Goal: Information Seeking & Learning: Learn about a topic

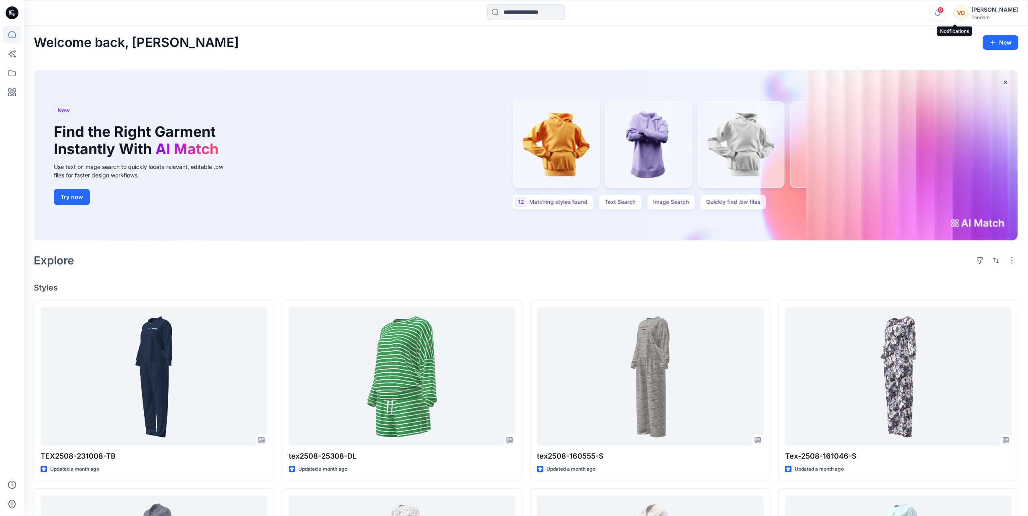
click at [650, 16] on icon "button" at bounding box center [937, 13] width 15 height 16
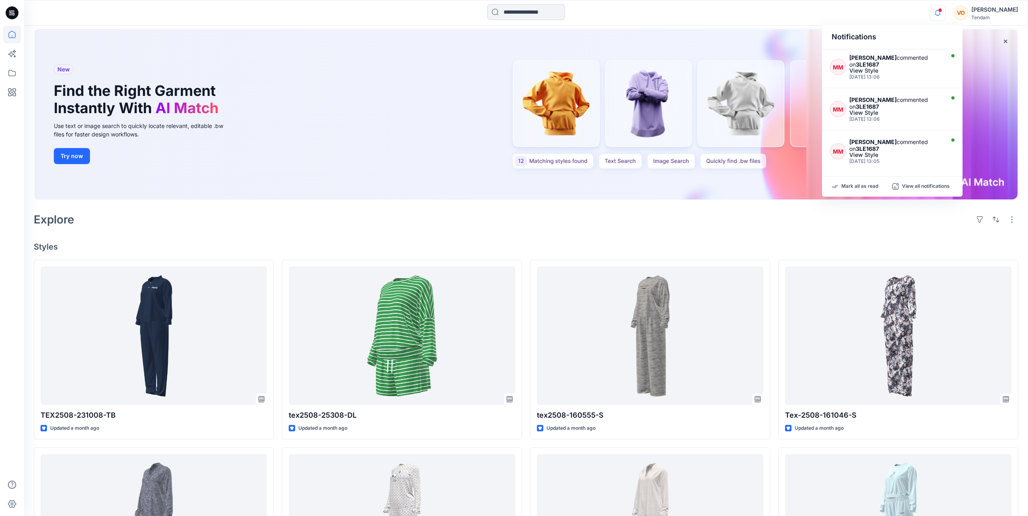
scroll to position [297, 0]
click at [650, 111] on div "View Style" at bounding box center [895, 111] width 93 height 6
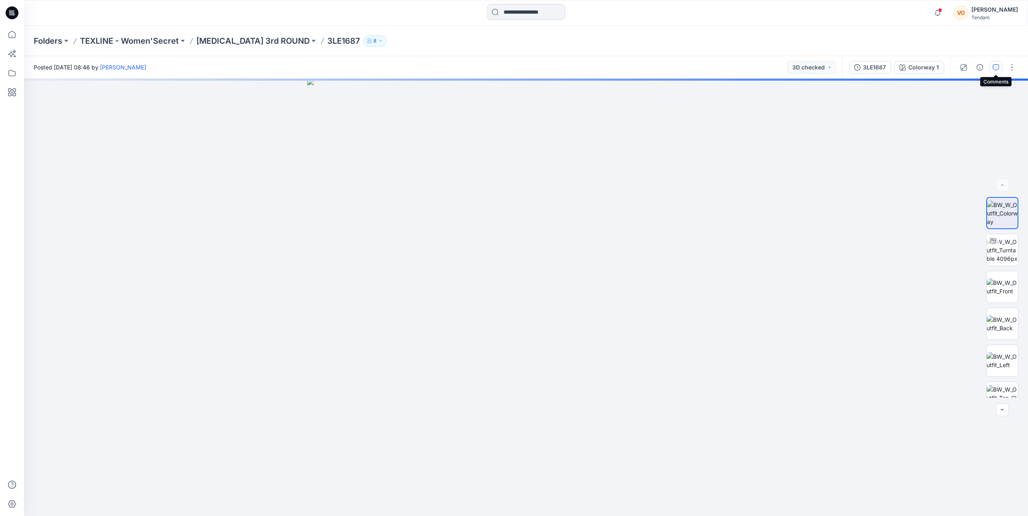
click at [650, 65] on button "button" at bounding box center [995, 67] width 13 height 13
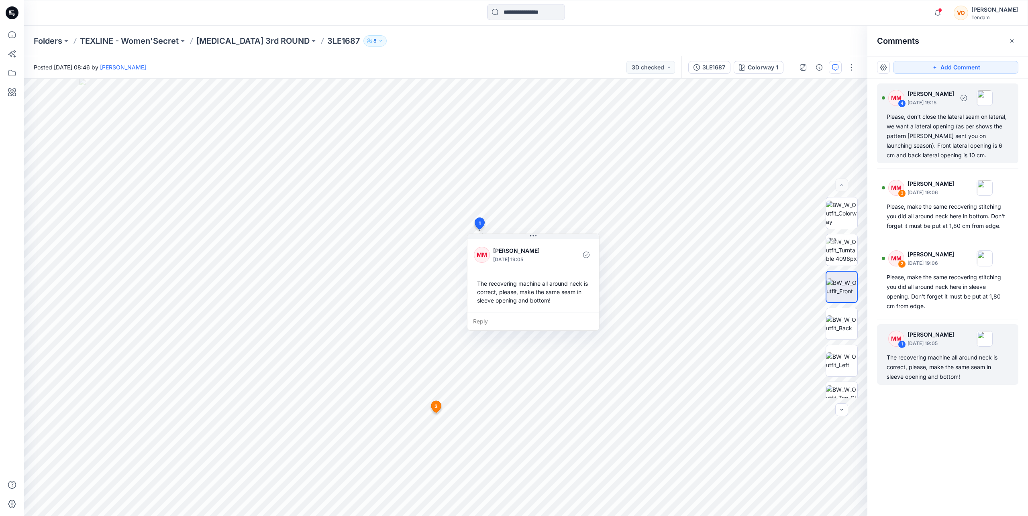
click at [650, 139] on div "Please, don't close the lateral seam on lateral, we want a lateral opening (as …" at bounding box center [947, 136] width 122 height 48
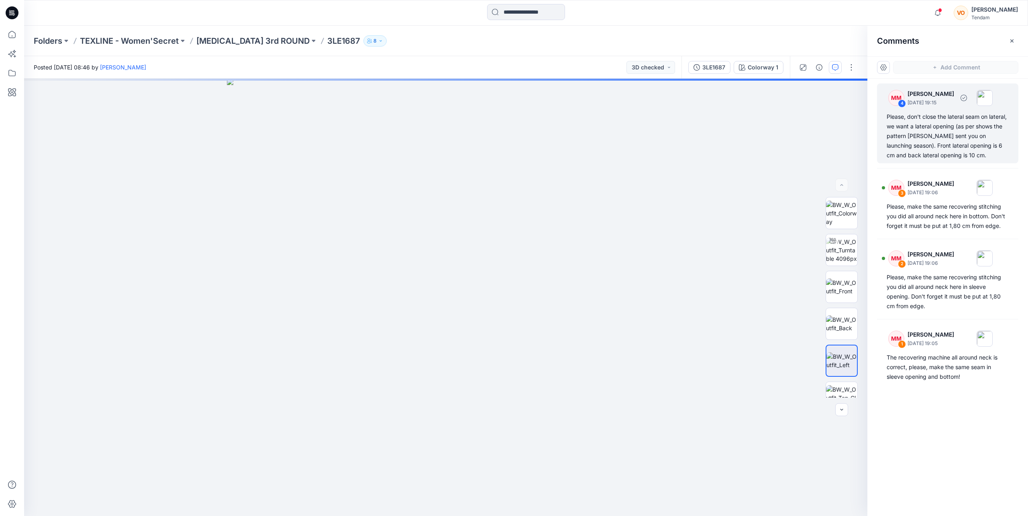
click at [650, 130] on div "Please, don't close the lateral seam on lateral, we want a lateral opening (as …" at bounding box center [947, 136] width 122 height 48
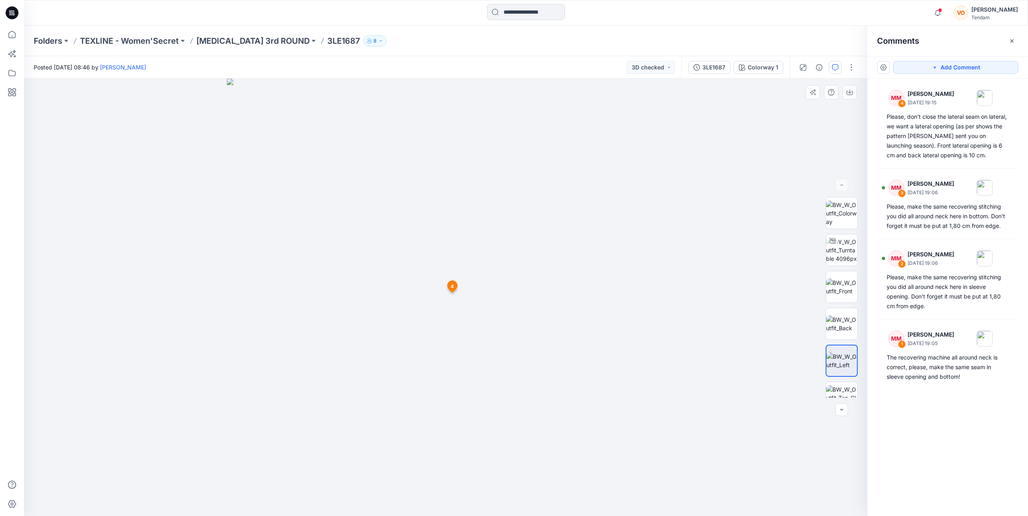
click at [85, 181] on div at bounding box center [445, 298] width 843 height 438
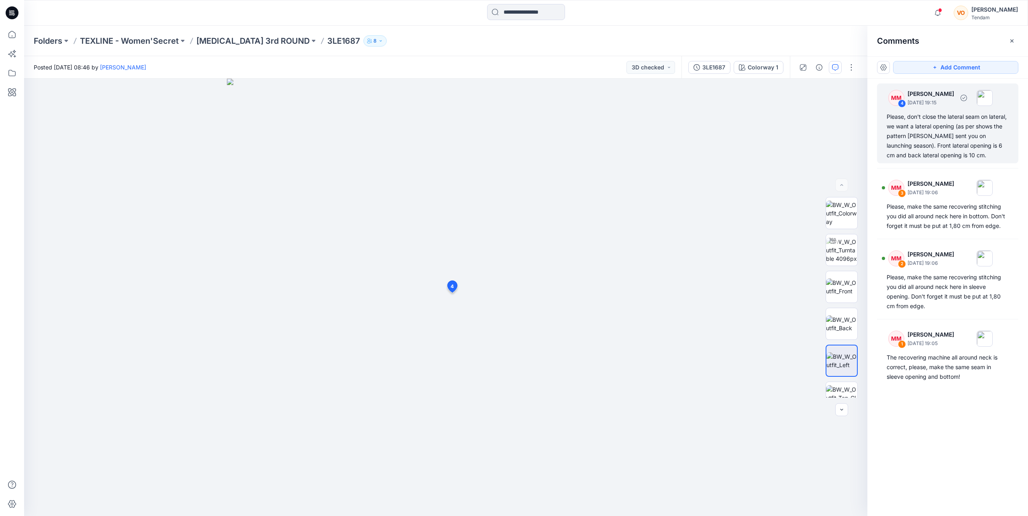
click at [650, 134] on div "Please, don't close the lateral seam on lateral, we want a lateral opening (as …" at bounding box center [947, 136] width 122 height 48
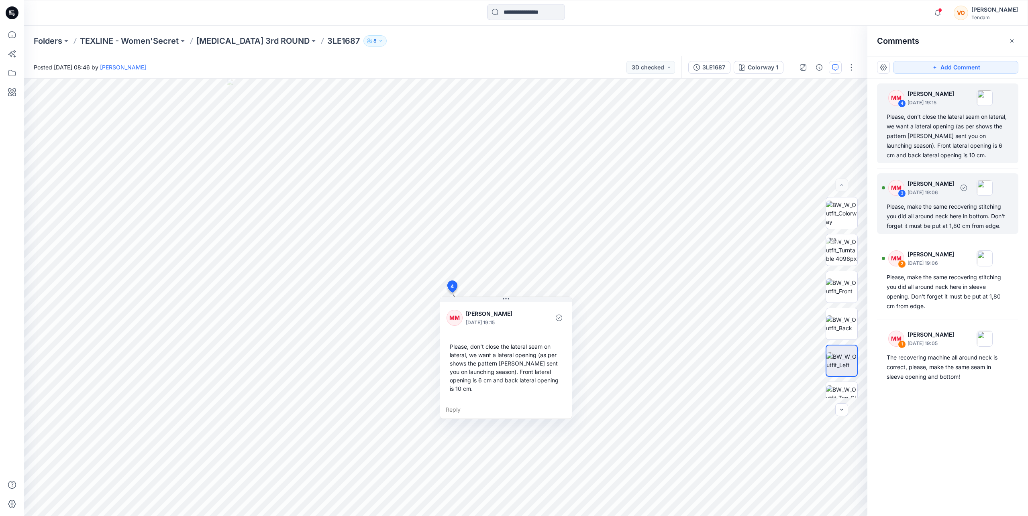
click at [650, 216] on div "Please, make the same recovering stitching you did all around neck here in bott…" at bounding box center [947, 216] width 122 height 29
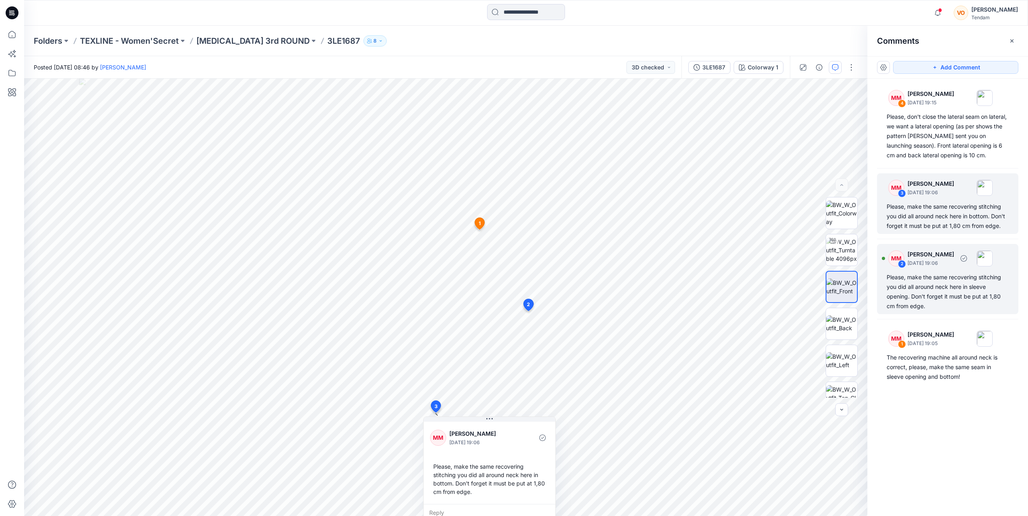
click at [650, 285] on div "Please, make the same recovering stitching you did all around neck here in slee…" at bounding box center [947, 292] width 122 height 39
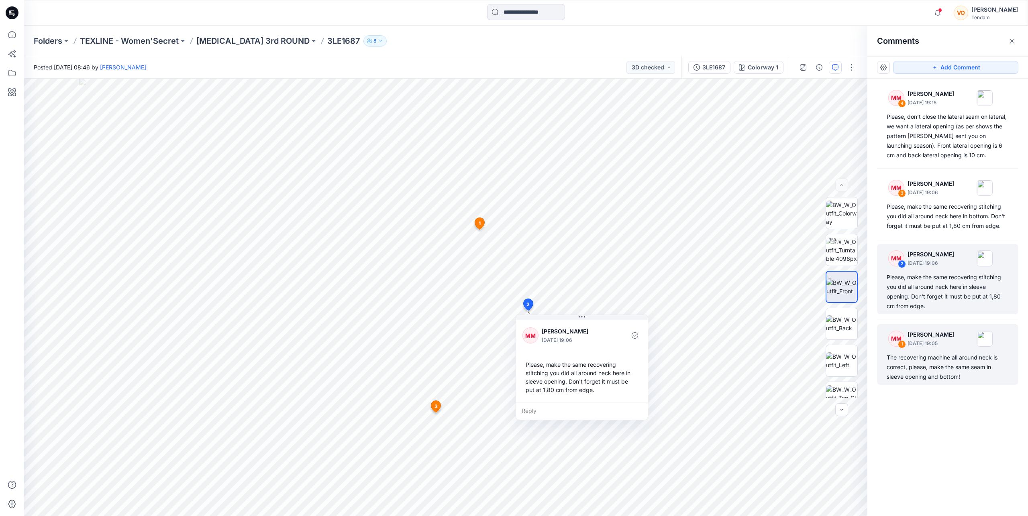
click at [650, 355] on div "The recovering machine all around neck is correct, please, make the same seam i…" at bounding box center [947, 367] width 122 height 29
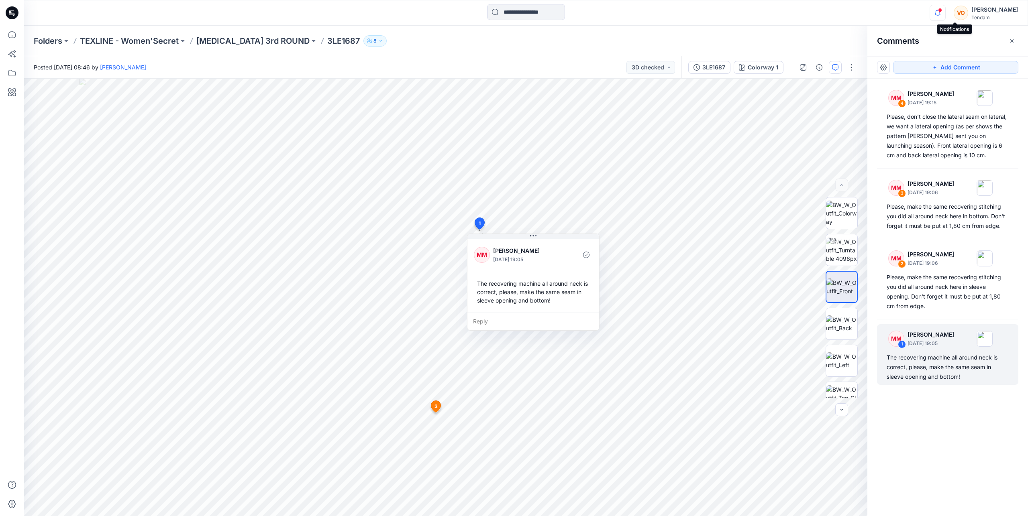
click at [650, 13] on icon "button" at bounding box center [937, 13] width 15 height 16
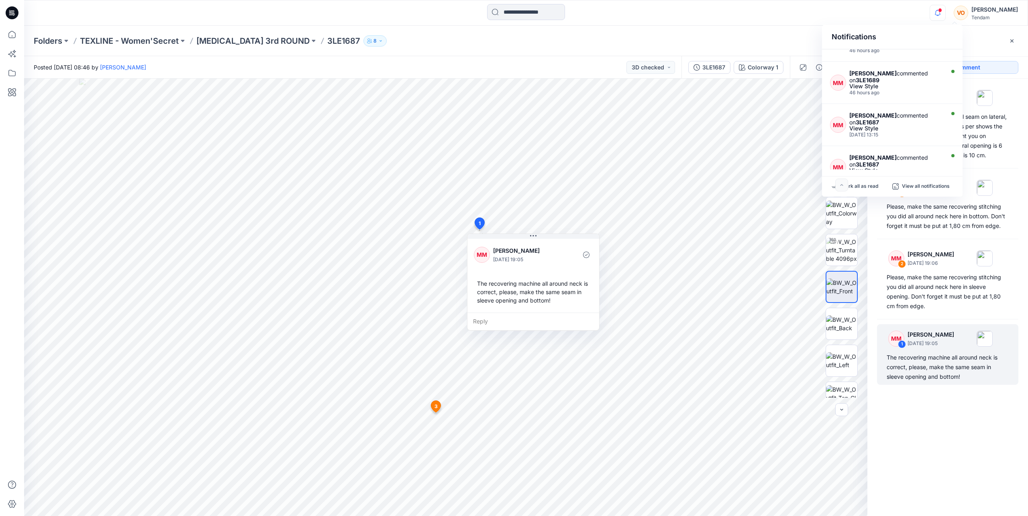
scroll to position [153, 0]
click at [650, 85] on div "View Style" at bounding box center [895, 87] width 93 height 6
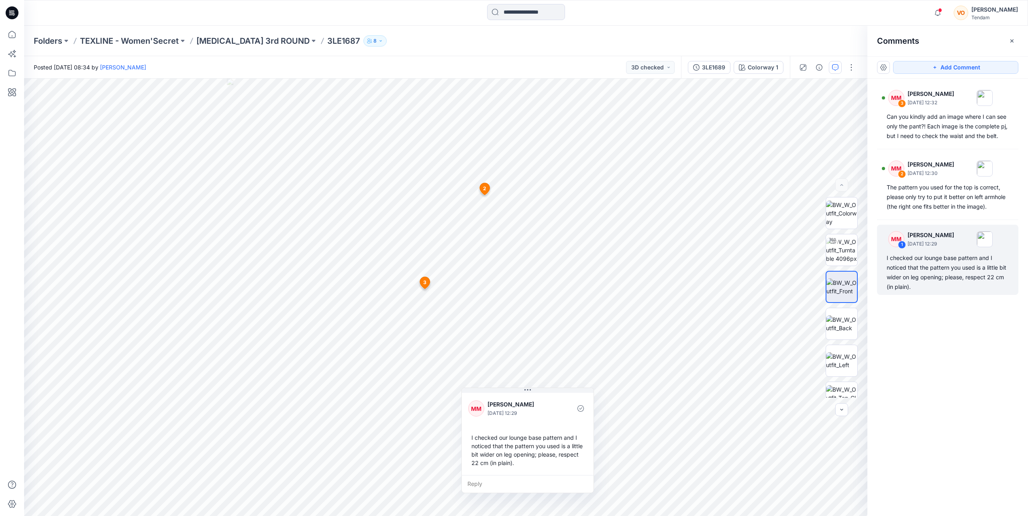
click at [650, 6] on div at bounding box center [526, 13] width 502 height 18
click at [650, 11] on icon "button" at bounding box center [937, 13] width 15 height 16
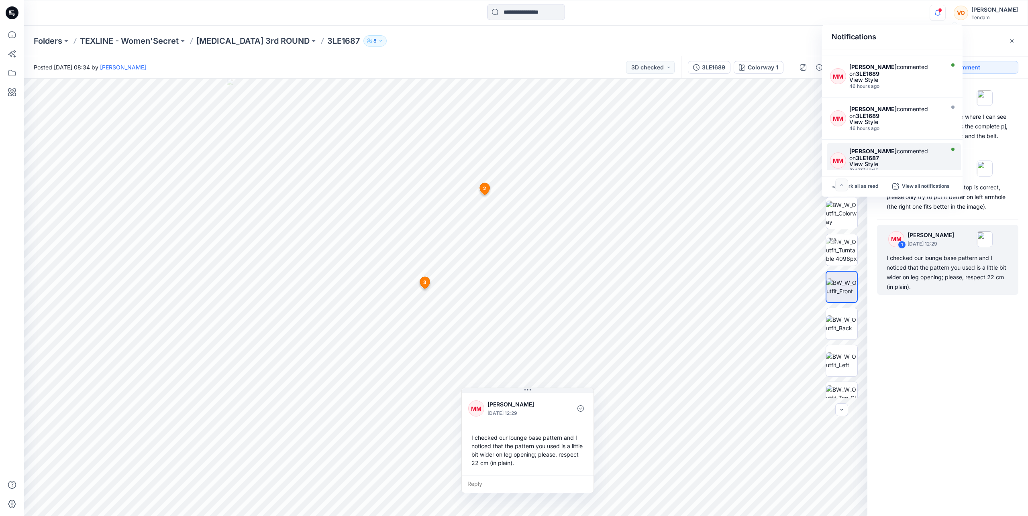
scroll to position [116, 0]
click at [650, 120] on div "[PERSON_NAME] commented on 3LE1689" at bounding box center [895, 113] width 93 height 14
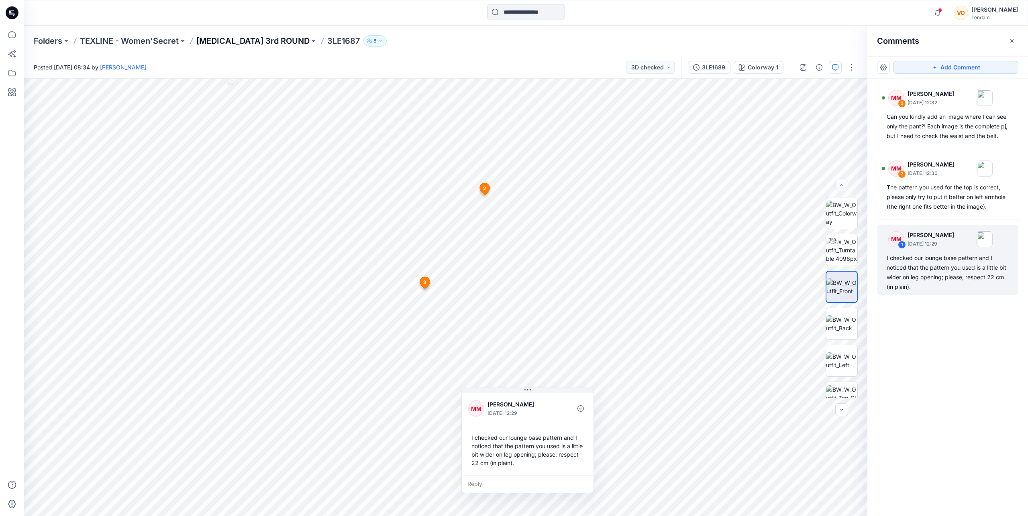
click at [206, 40] on p "[MEDICAL_DATA] 3rd ROUND" at bounding box center [252, 40] width 113 height 11
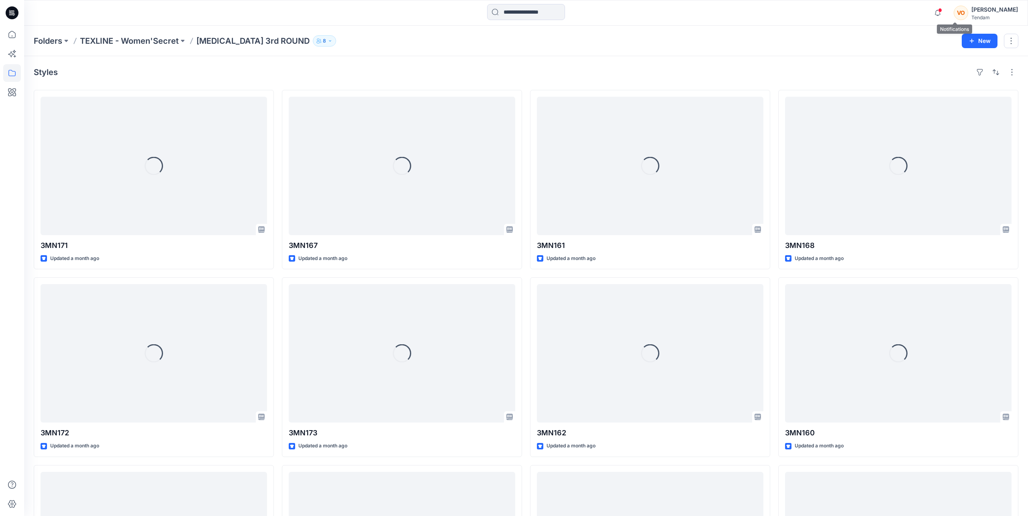
click at [650, 12] on span at bounding box center [940, 10] width 4 height 4
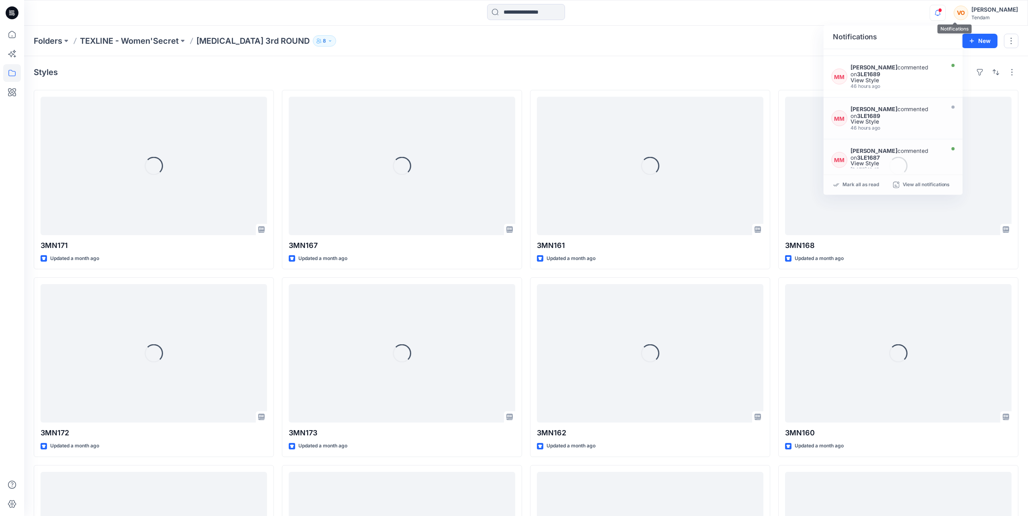
scroll to position [116, 0]
click at [650, 125] on div "View Style" at bounding box center [895, 123] width 93 height 6
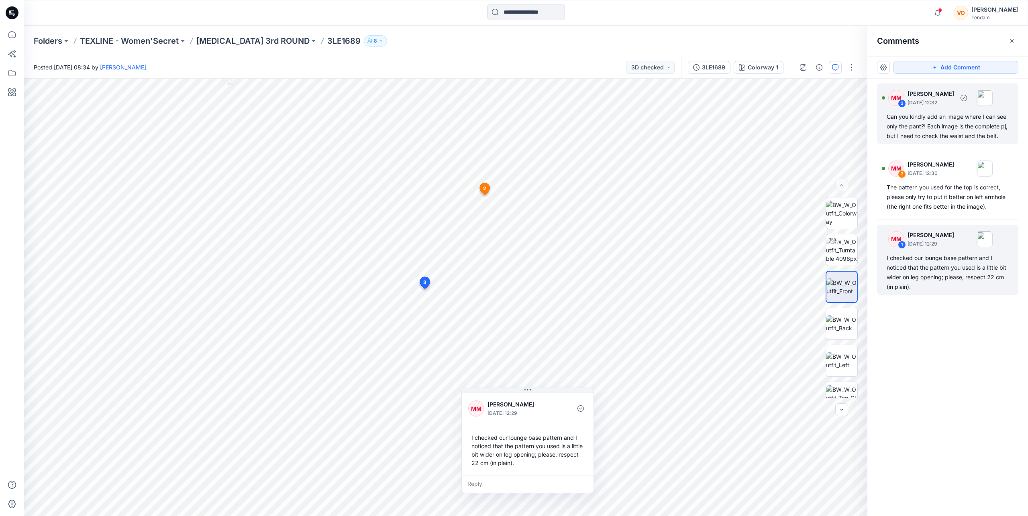
click at [650, 139] on div "Can you kindly add an image where I can see only the pant?! Each image is the c…" at bounding box center [947, 126] width 122 height 29
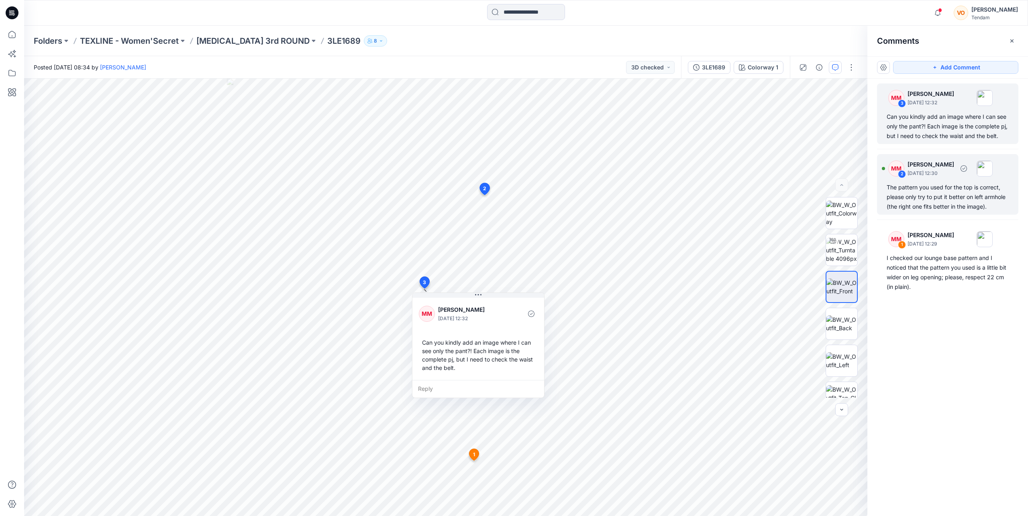
click at [650, 195] on div "The pattern you used for the top is correct, please only try to put it better o…" at bounding box center [947, 197] width 122 height 29
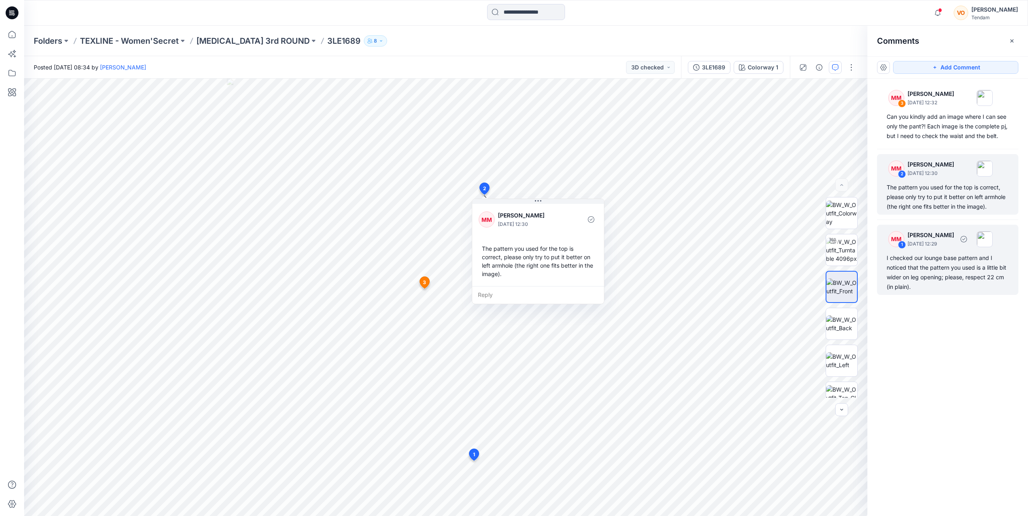
click at [650, 261] on div "I checked our lounge base pattern and I noticed that the pattern you used is a …" at bounding box center [947, 272] width 122 height 39
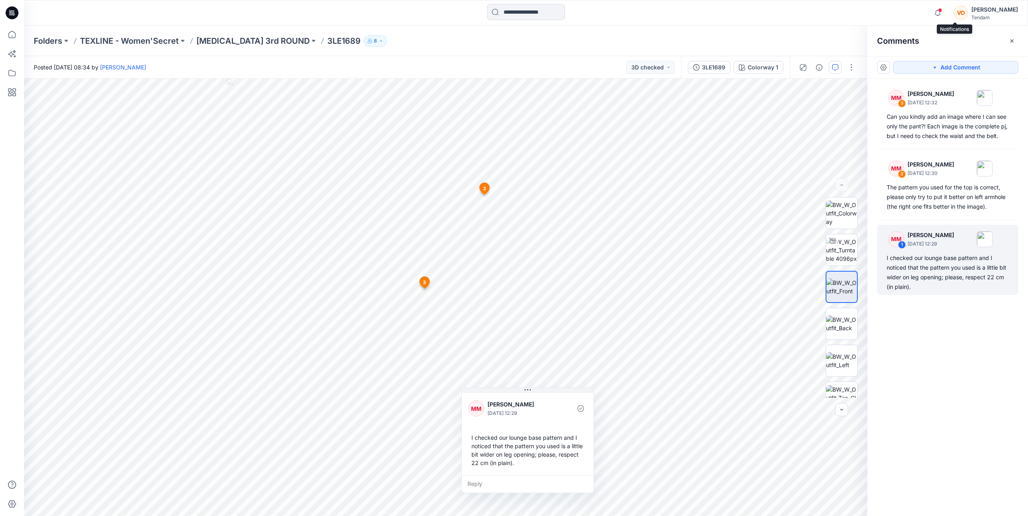
click at [650, 9] on span at bounding box center [940, 10] width 4 height 4
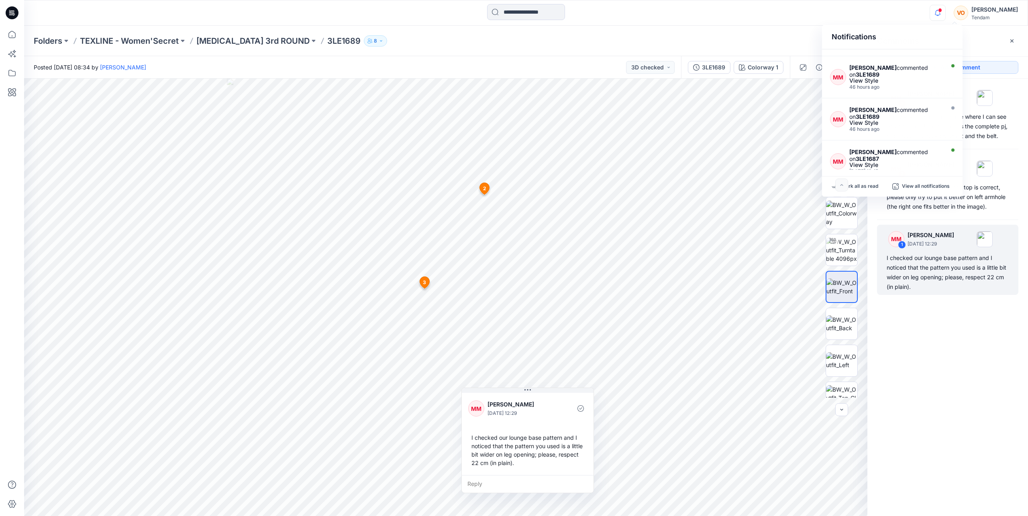
scroll to position [116, 0]
click at [650, 9] on span at bounding box center [940, 10] width 4 height 4
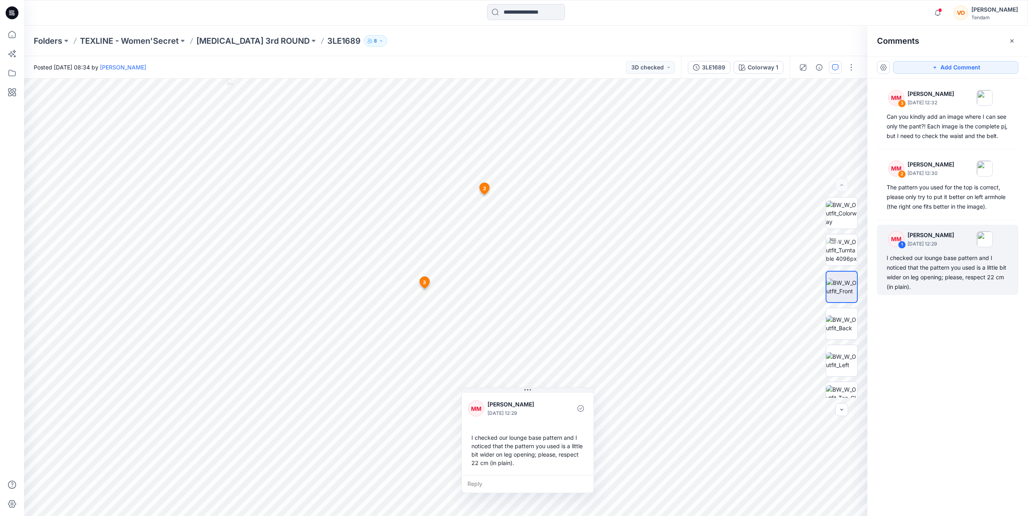
click at [223, 33] on div "Folders TEXLINE - Women'Secret [MEDICAL_DATA] 3rd ROUND 3LE1689 8" at bounding box center [526, 41] width 1004 height 31
click at [225, 37] on p "[MEDICAL_DATA] 3rd ROUND" at bounding box center [252, 40] width 113 height 11
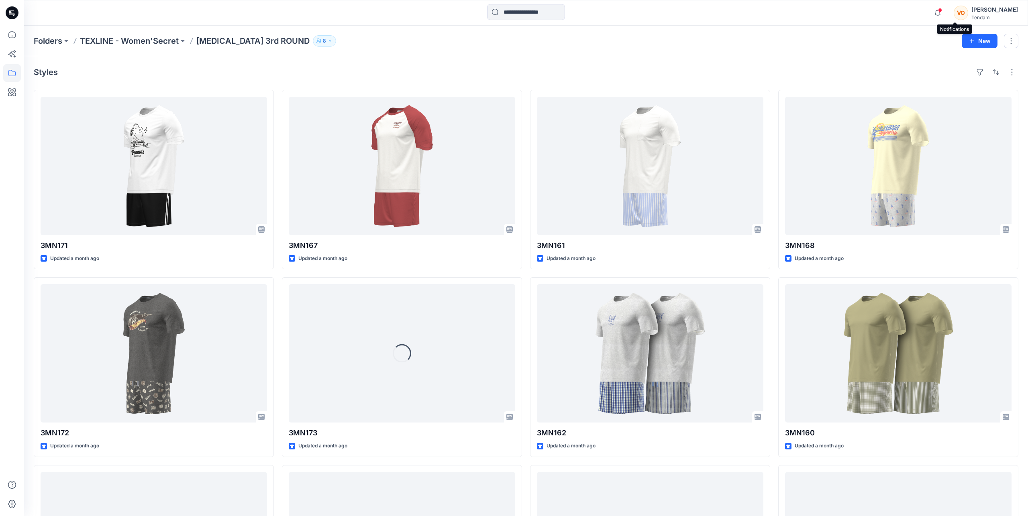
click at [650, 9] on span at bounding box center [940, 10] width 4 height 4
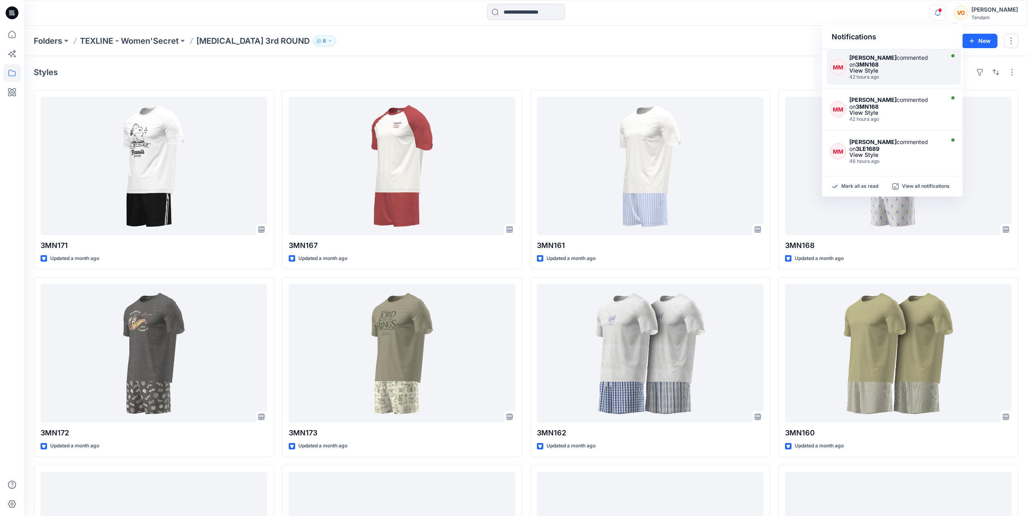
click at [650, 69] on div "View Style" at bounding box center [895, 71] width 93 height 6
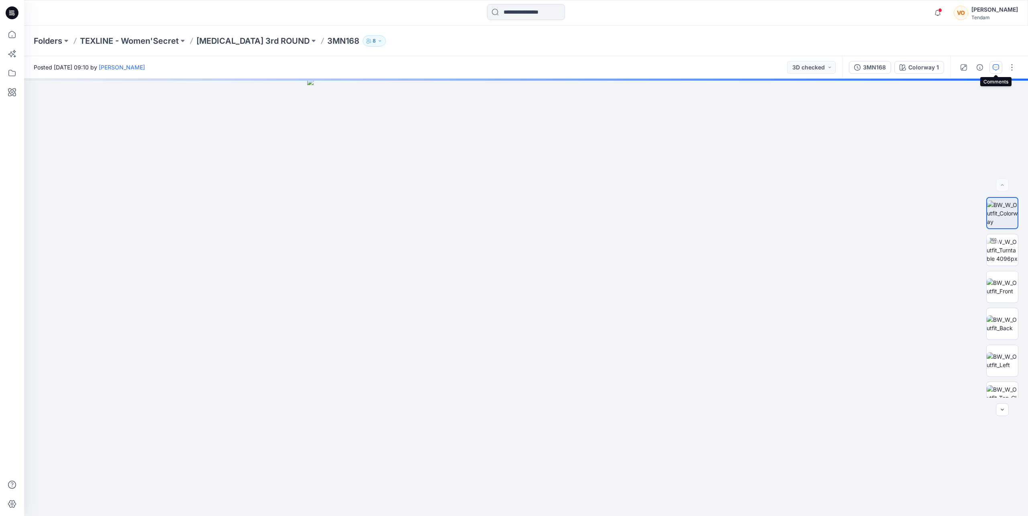
click at [650, 67] on icon "button" at bounding box center [995, 67] width 6 height 6
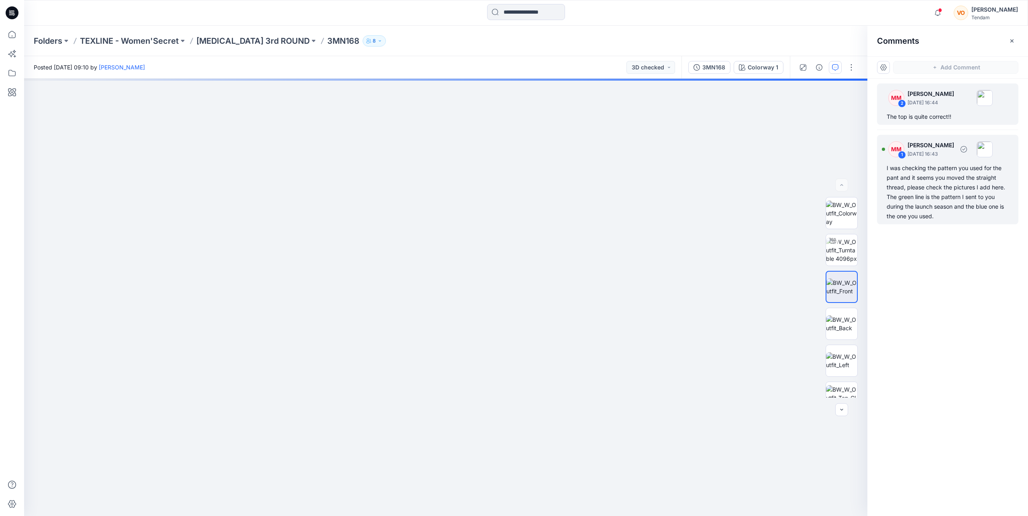
click at [650, 191] on div "I was checking the pattern you used for the pant and it seems you moved the str…" at bounding box center [947, 192] width 122 height 58
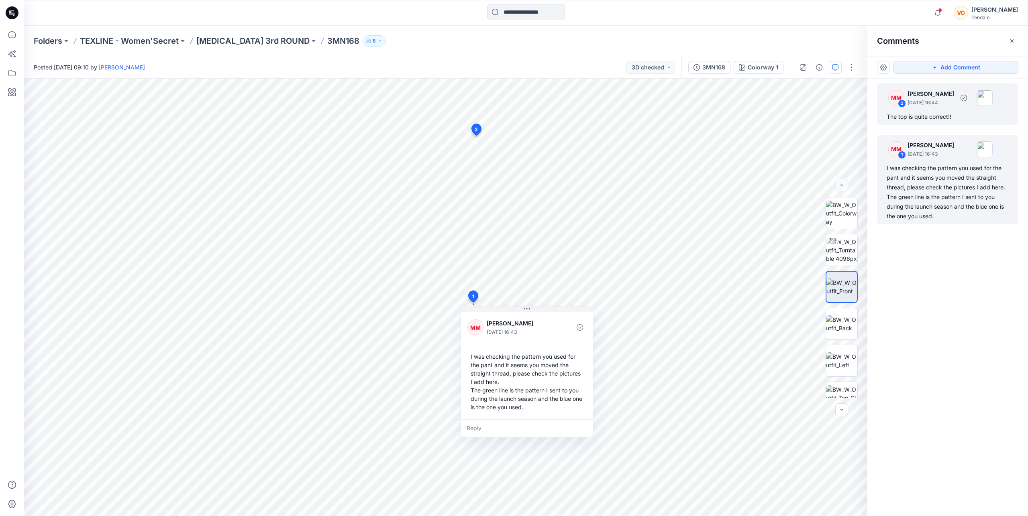
click at [650, 111] on div "MM 2 [PERSON_NAME] [DATE] 16:44 The top is quite correct!!" at bounding box center [947, 104] width 141 height 41
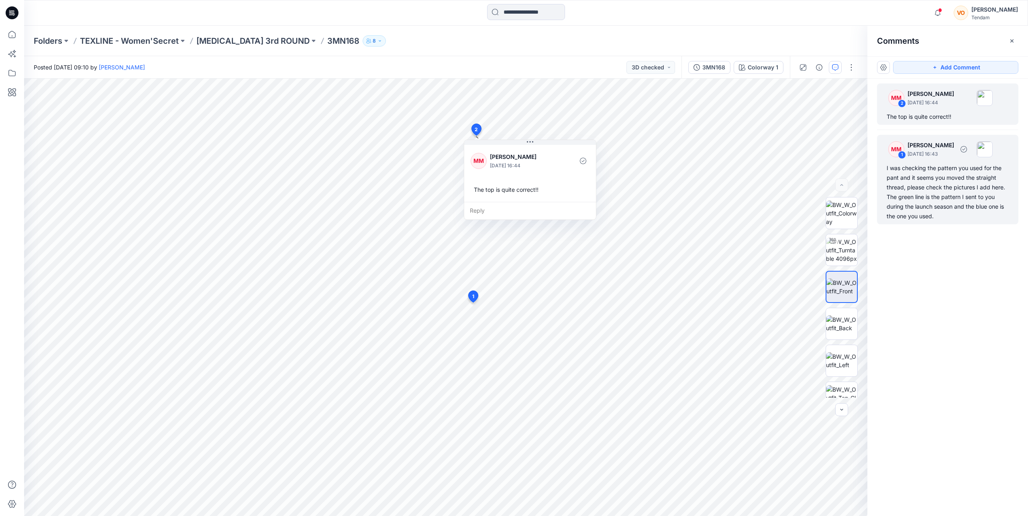
click at [650, 200] on div "I was checking the pattern you used for the pant and it seems you moved the str…" at bounding box center [947, 192] width 122 height 58
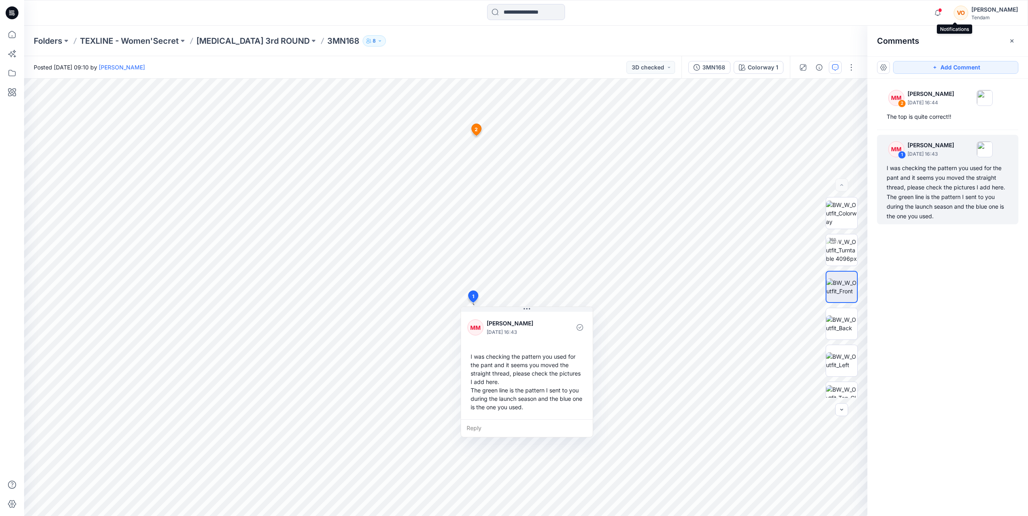
click at [650, 9] on span at bounding box center [940, 10] width 4 height 4
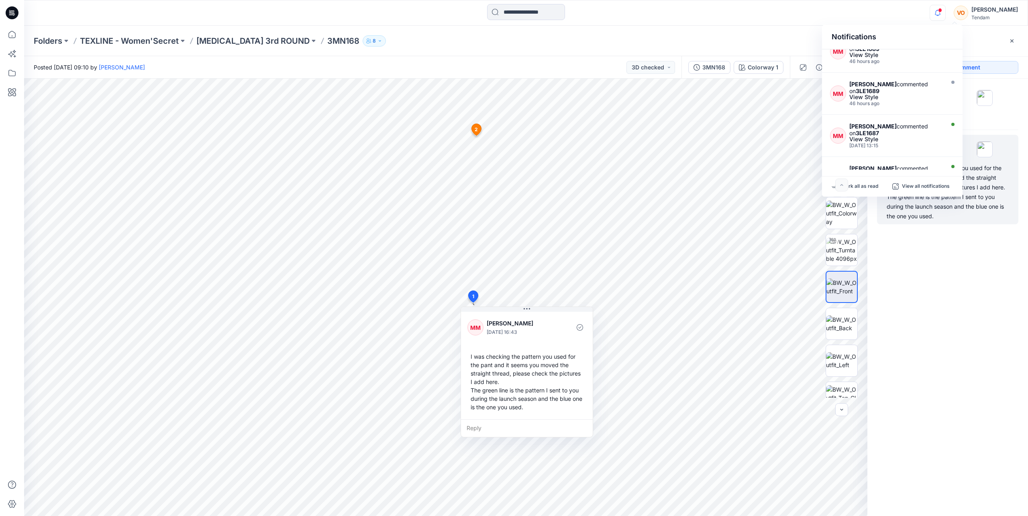
scroll to position [145, 0]
click at [650, 135] on div "View Style" at bounding box center [895, 137] width 93 height 6
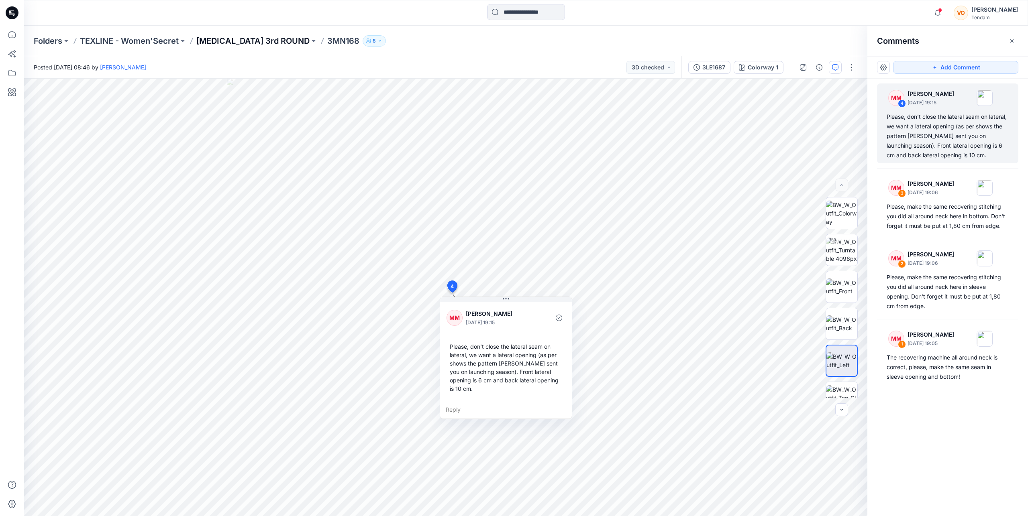
click at [224, 39] on p "[MEDICAL_DATA] 3rd ROUND" at bounding box center [252, 40] width 113 height 11
